Goal: Navigation & Orientation: Find specific page/section

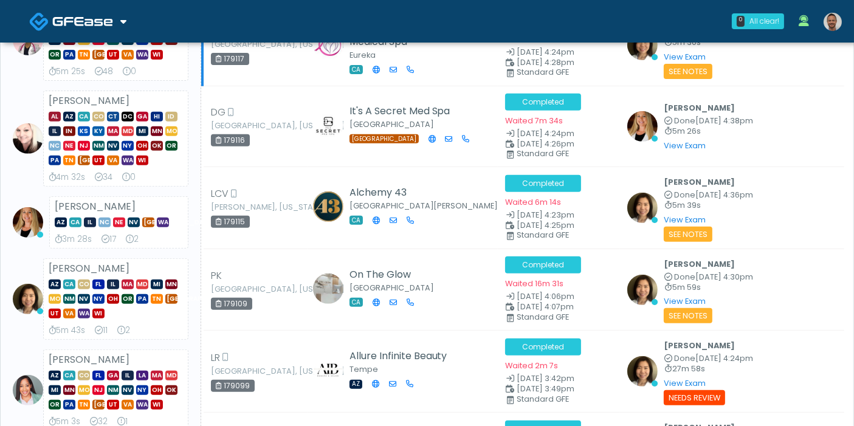
scroll to position [472, 0]
